Goal: Task Accomplishment & Management: Manage account settings

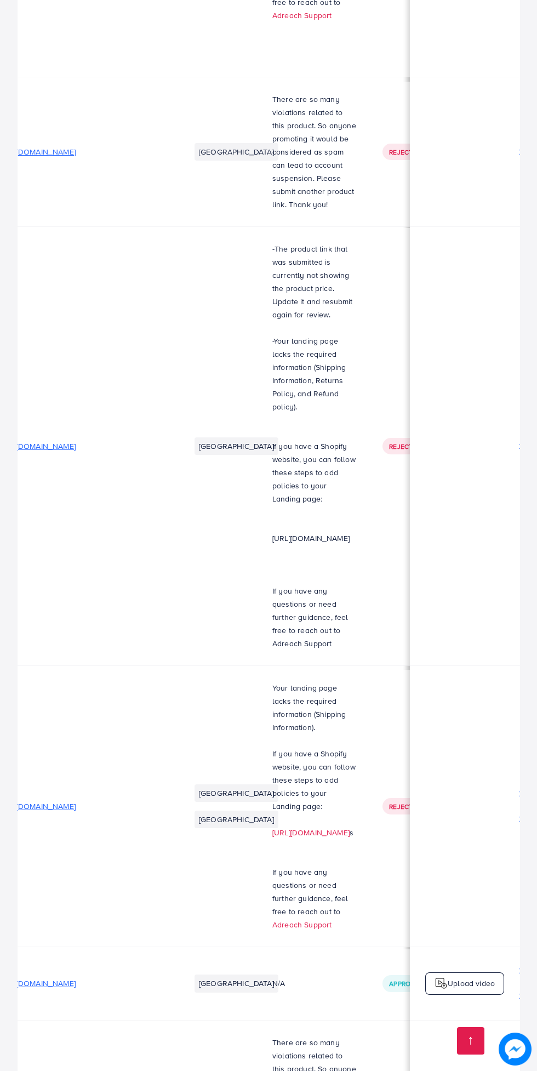
scroll to position [0, 422]
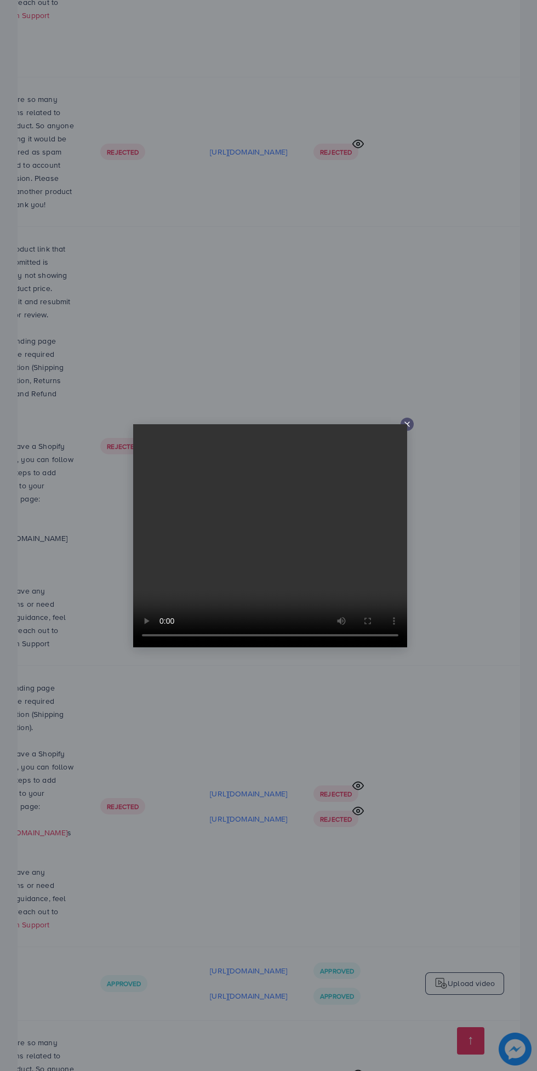
click at [407, 424] on line at bounding box center [407, 424] width 4 height 4
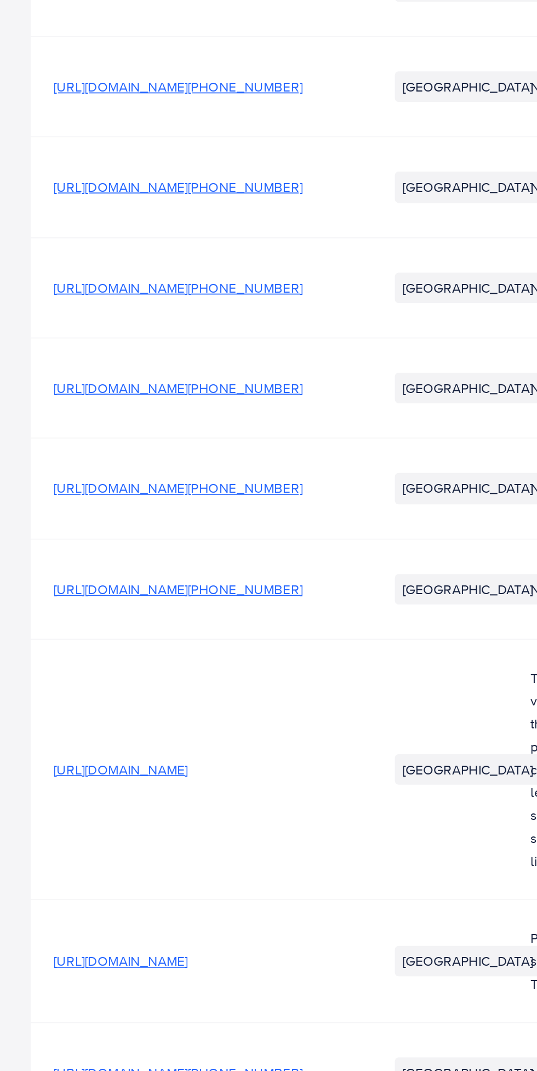
scroll to position [0, 0]
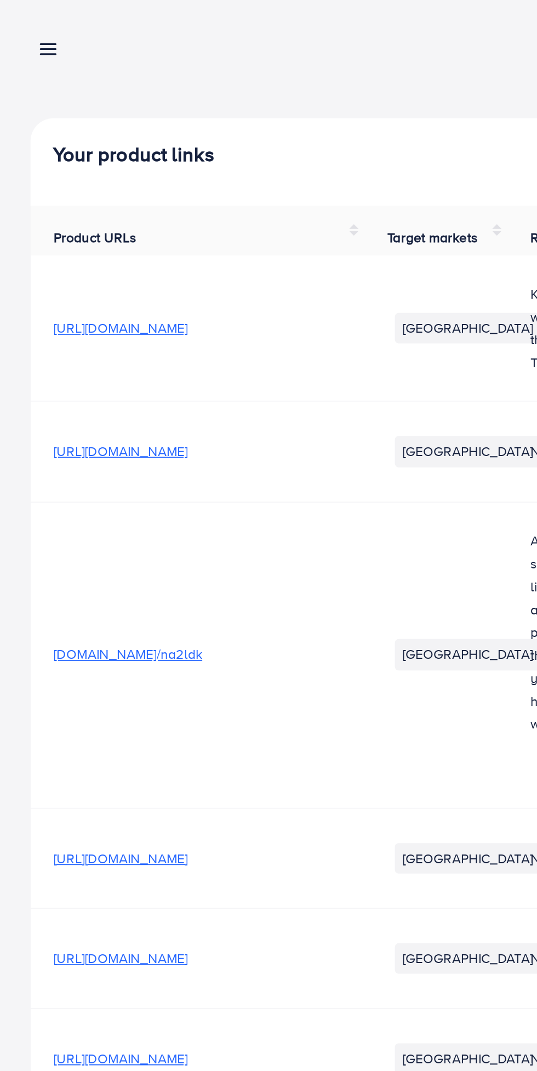
click at [28, 26] on line at bounding box center [28, 26] width 9 height 0
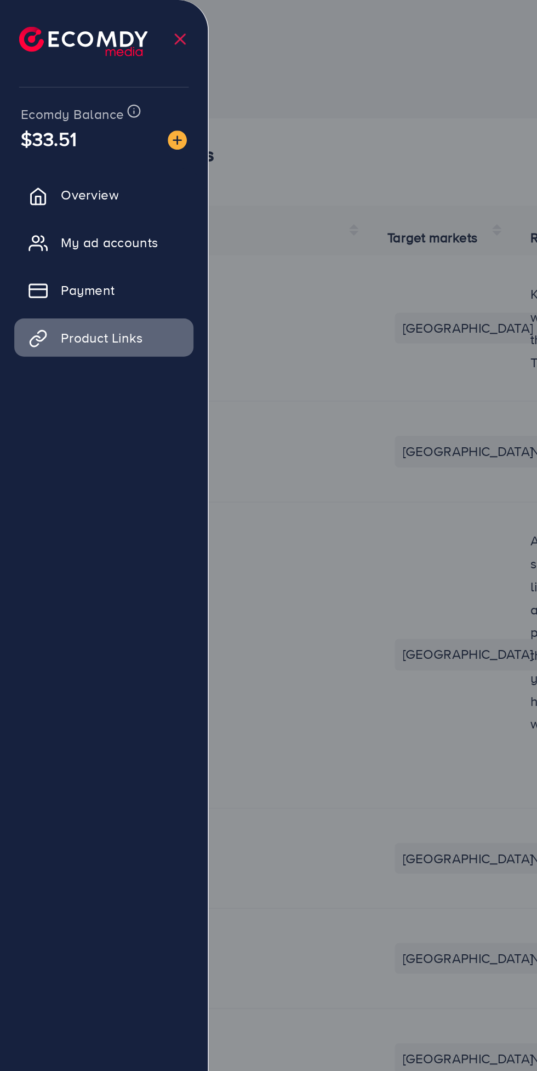
click at [106, 78] on img at bounding box center [101, 80] width 11 height 11
click at [102, 73] on div at bounding box center [102, 73] width 7 height 3
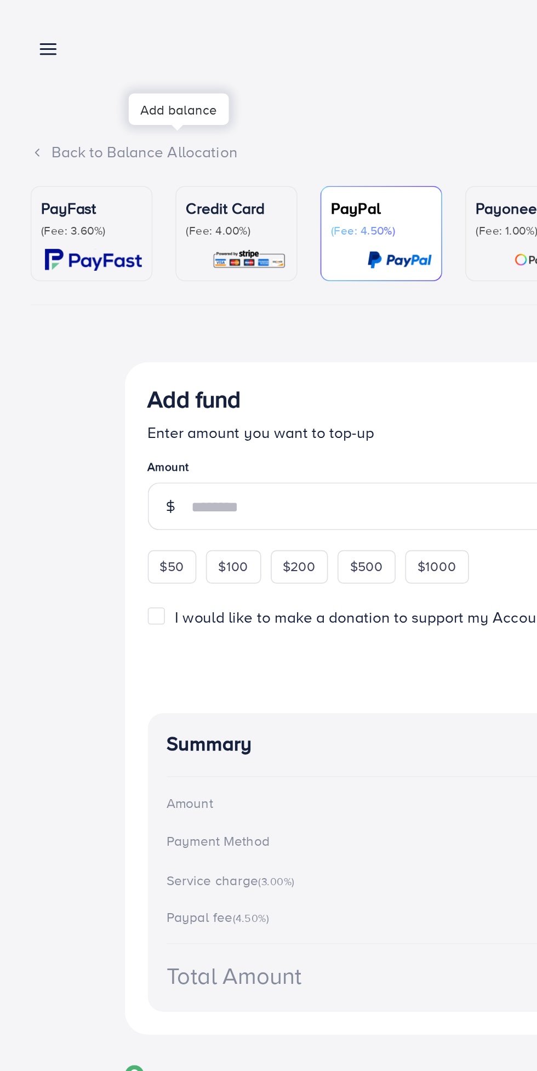
click at [106, 78] on div at bounding box center [268, 642] width 537 height 1285
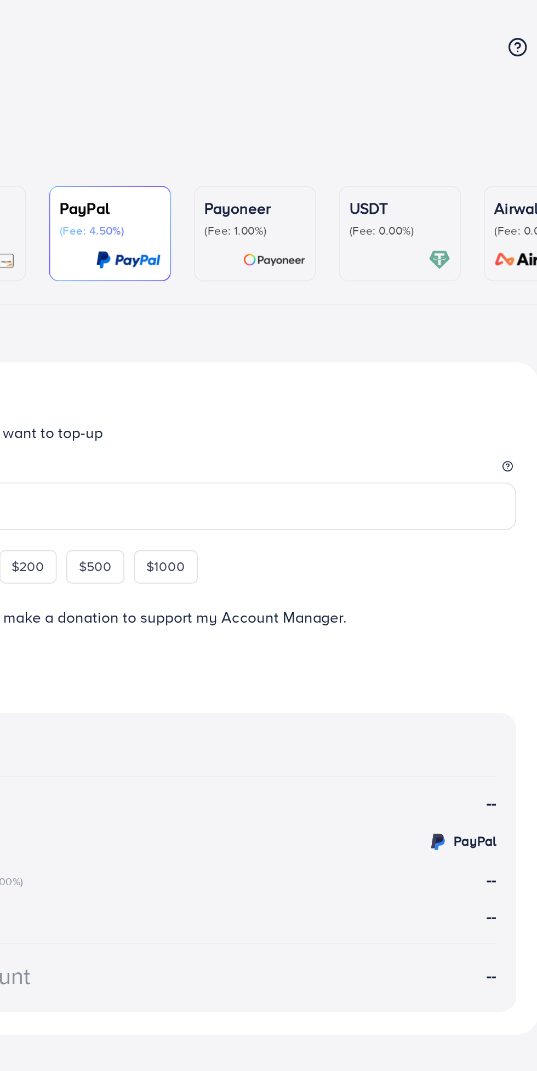
click at [395, 122] on p "USDT" at bounding box center [386, 119] width 58 height 13
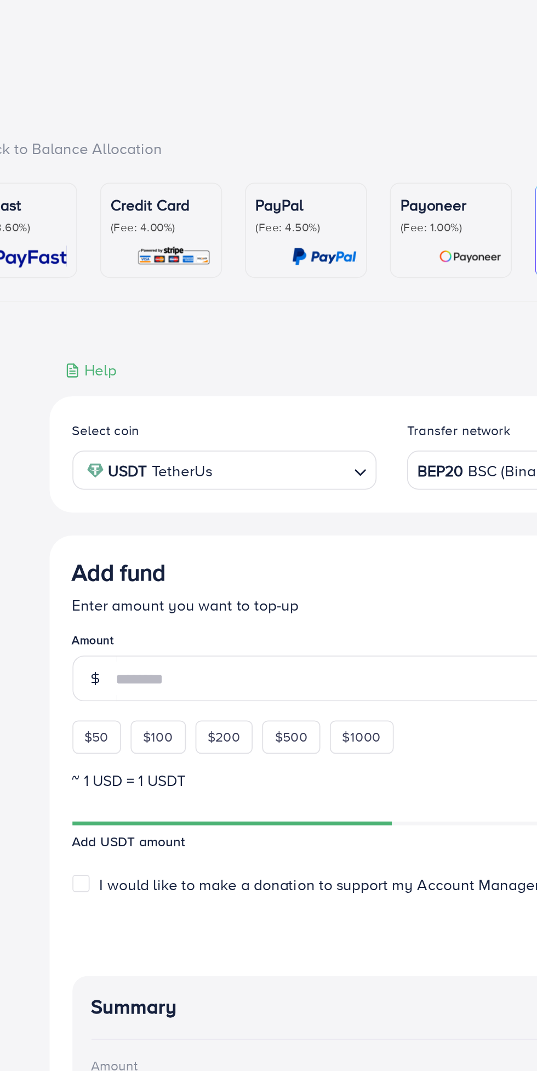
click at [212, 379] on legend "Amount" at bounding box center [269, 372] width 368 height 14
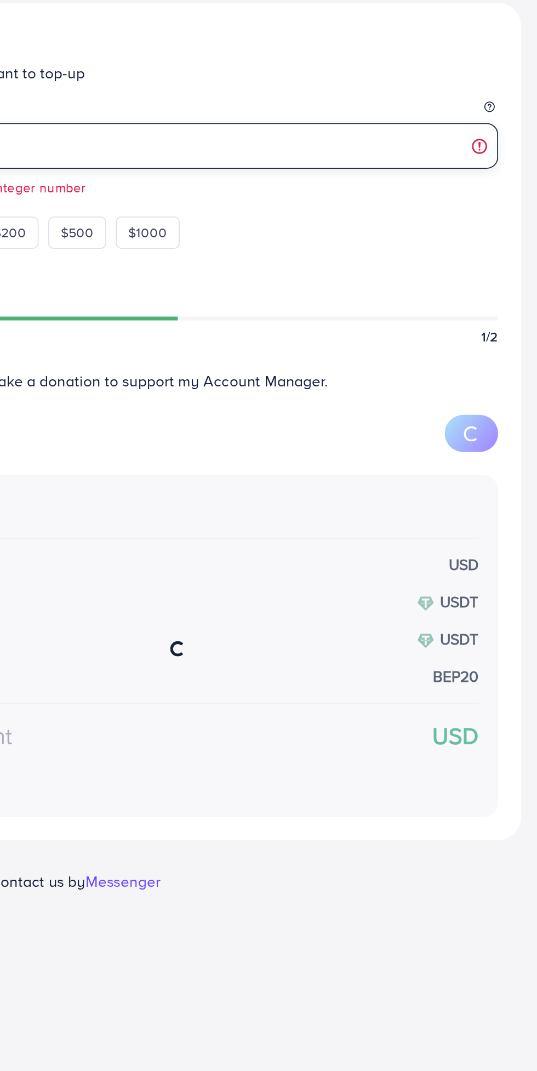
click at [360, 392] on input "*****" at bounding box center [281, 392] width 343 height 26
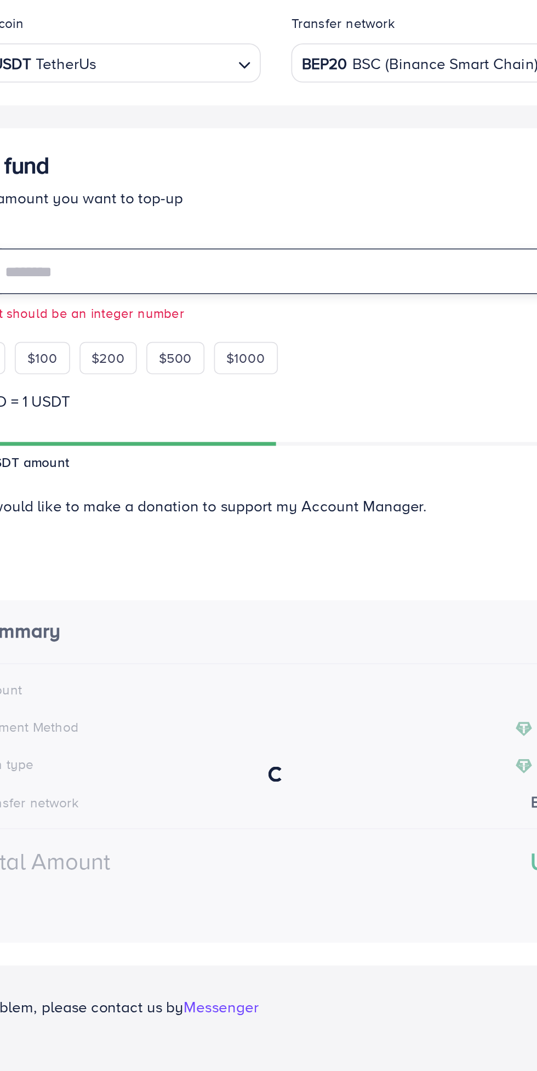
type input "**"
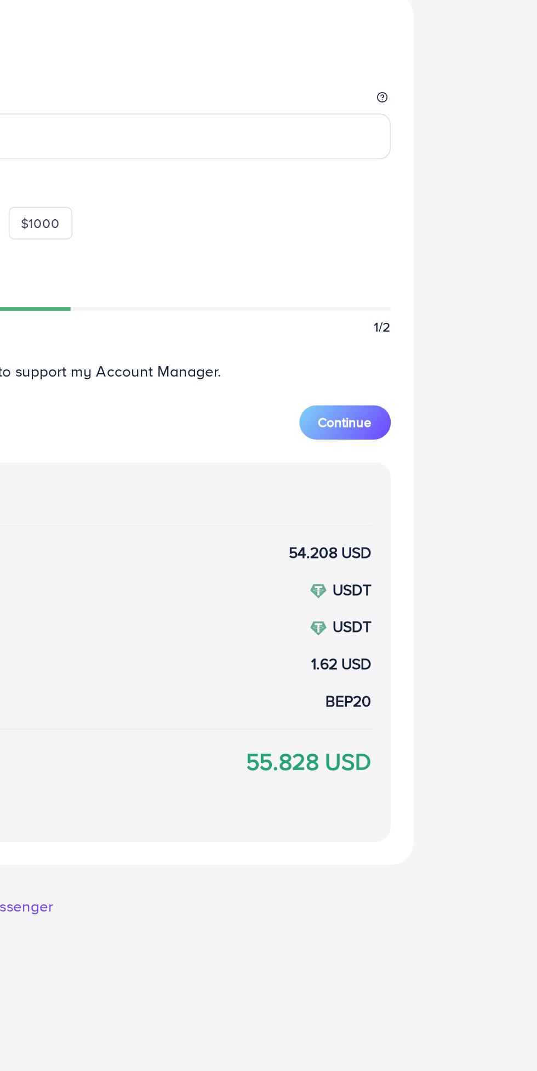
click at [435, 565] on button "Continue" at bounding box center [426, 556] width 53 height 20
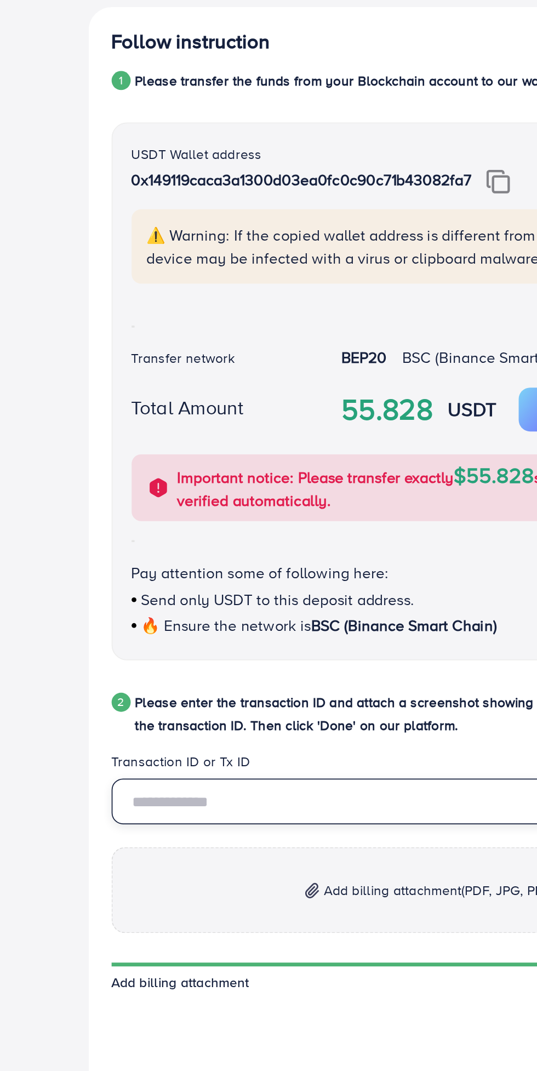
click at [162, 697] on input "text" at bounding box center [269, 686] width 368 height 26
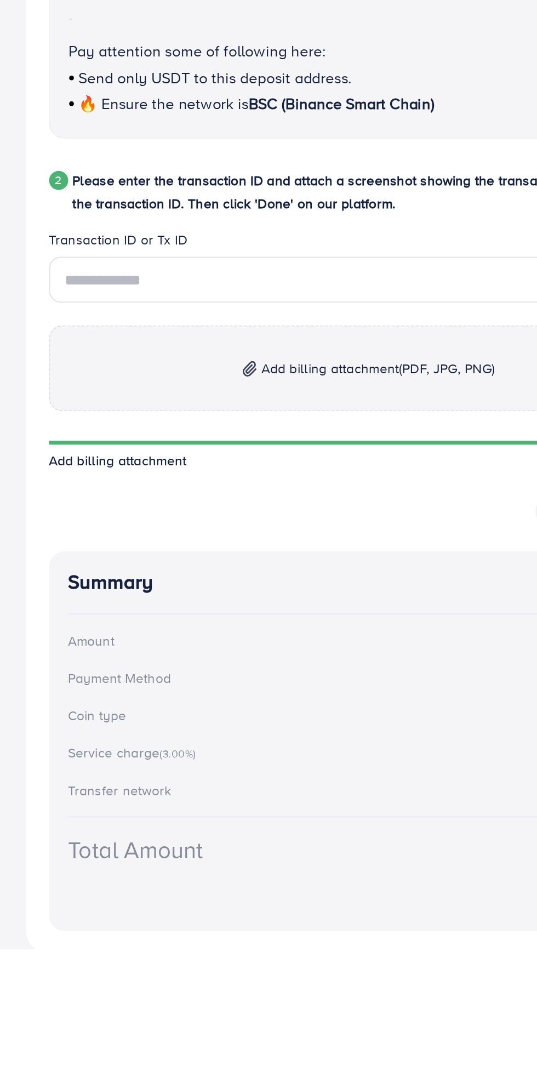
click at [272, 729] on p "Add billing attachment (PDF, JPG, PNG)" at bounding box center [269, 737] width 368 height 49
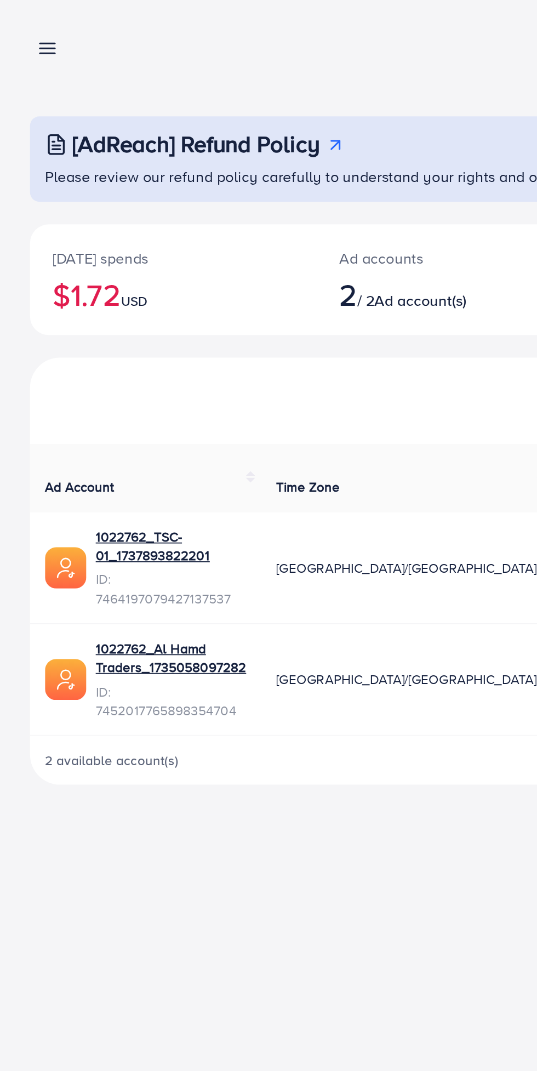
click at [29, 26] on line at bounding box center [28, 26] width 9 height 0
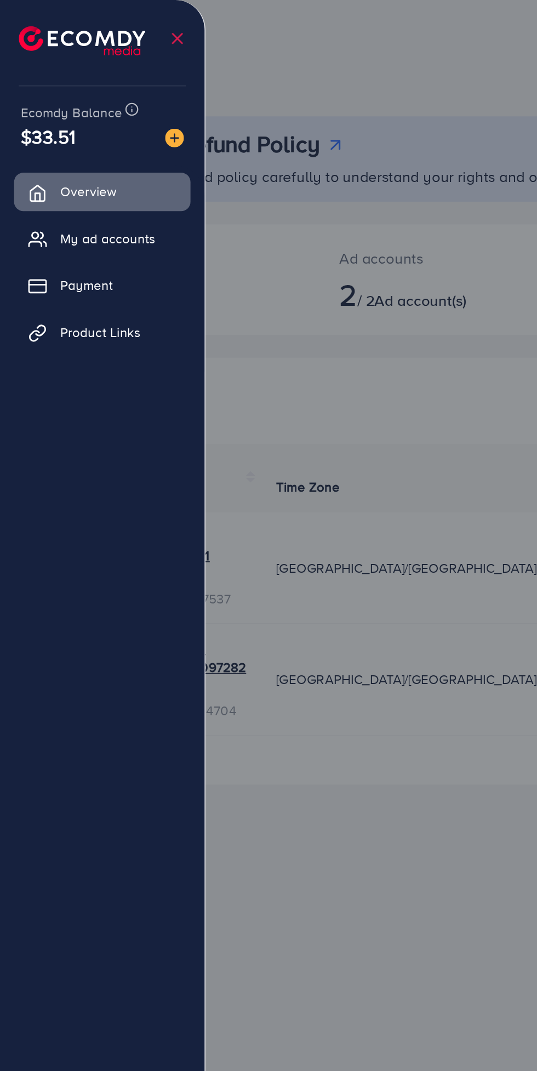
click at [79, 136] on span "My ad accounts" at bounding box center [63, 139] width 56 height 11
